Goal: Task Accomplishment & Management: Manage account settings

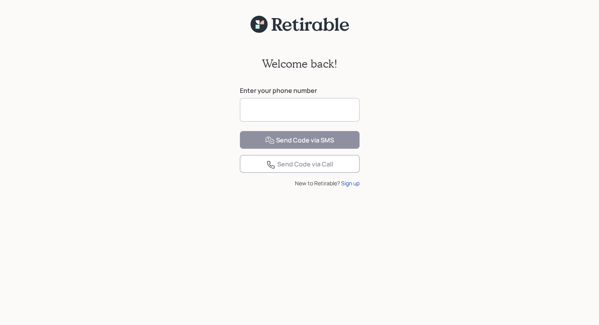
click at [282, 116] on input at bounding box center [300, 110] width 120 height 24
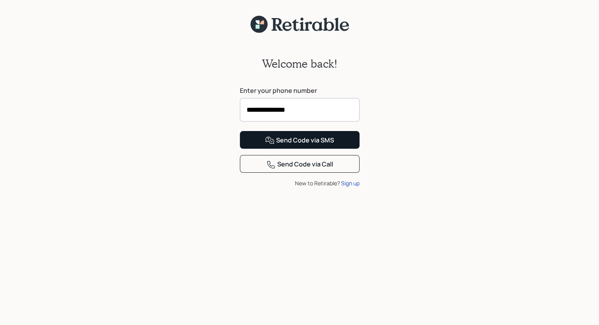
type input "**********"
click at [290, 145] on div "Send Code via SMS" at bounding box center [299, 140] width 69 height 9
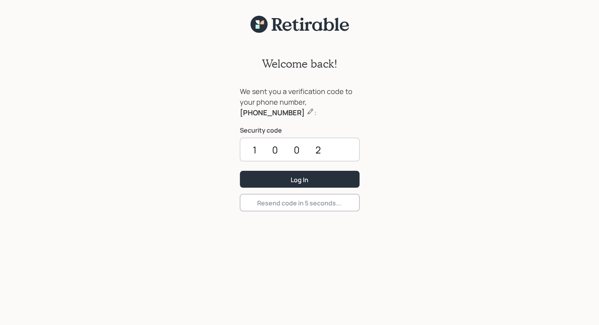
type input "1002"
click at [240, 171] on button "Log In" at bounding box center [300, 179] width 120 height 17
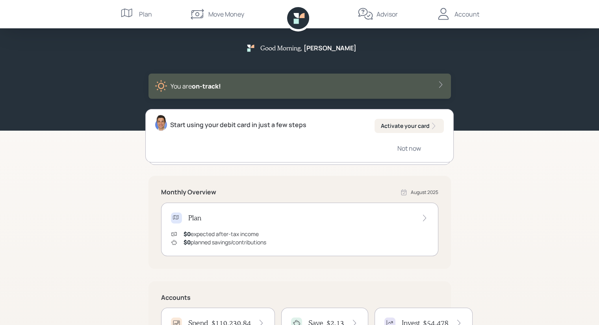
click at [239, 16] on div "Move Money" at bounding box center [226, 13] width 36 height 9
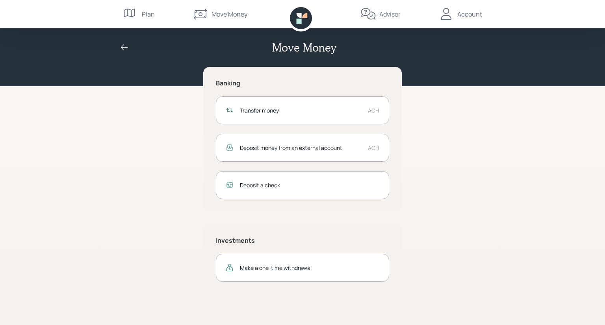
click at [122, 46] on icon at bounding box center [124, 47] width 9 height 9
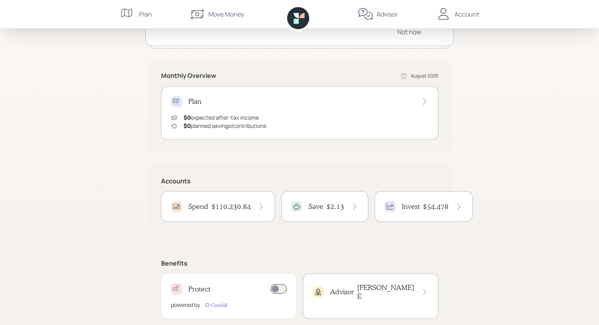
scroll to position [118, 0]
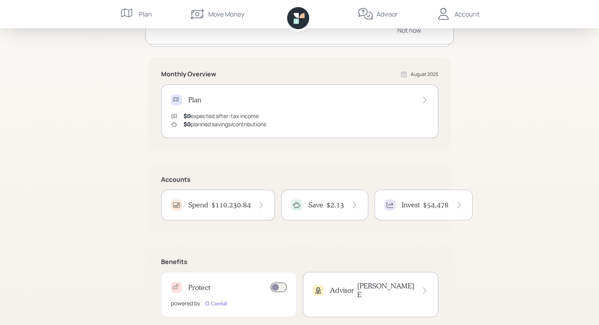
click at [405, 211] on div "Invest $54,478" at bounding box center [423, 205] width 98 height 31
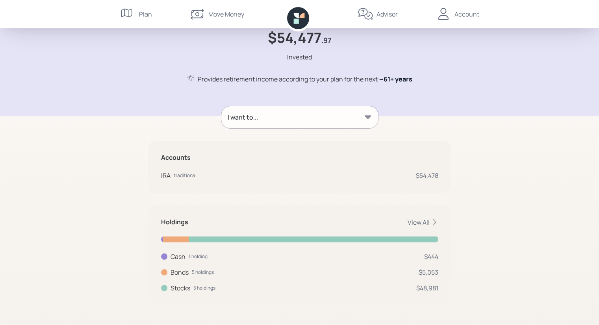
scroll to position [40, 0]
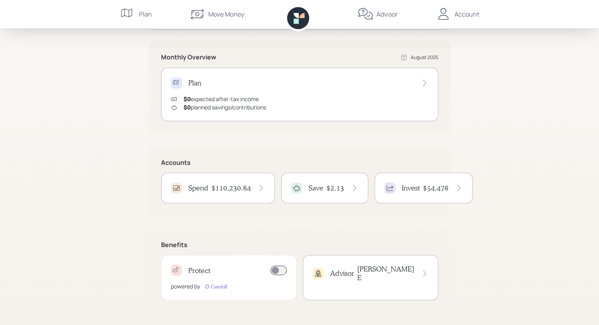
scroll to position [135, 0]
click at [237, 190] on h4 "$110,230.84" at bounding box center [230, 187] width 39 height 9
